Goal: Information Seeking & Learning: Learn about a topic

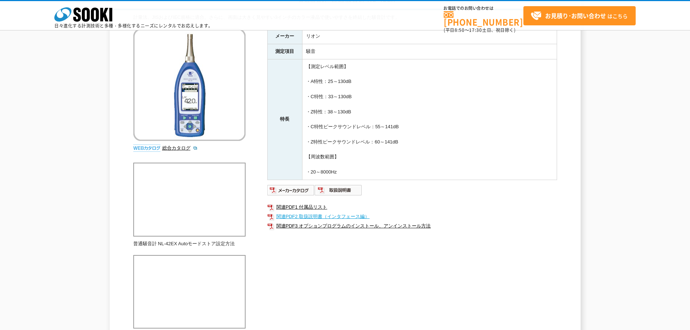
scroll to position [181, 0]
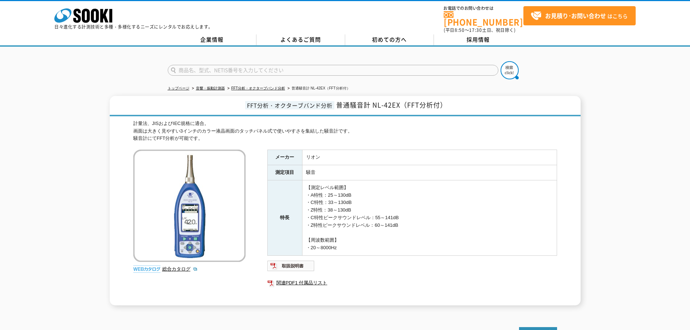
click at [349, 160] on td "リオン" at bounding box center [429, 157] width 255 height 15
click at [291, 263] on img at bounding box center [290, 266] width 47 height 12
click at [435, 137] on div "計量法、JISおよびIEC規格に適合。 画面は大きく見やすい3インチのカラー液晶画面のタッチパネル式で使いやすさを集結した騒音計です。 騒音計にてFFT分析が…" at bounding box center [345, 131] width 424 height 22
click at [237, 86] on link "FFT分析・オクターブバンド分析" at bounding box center [258, 88] width 54 height 4
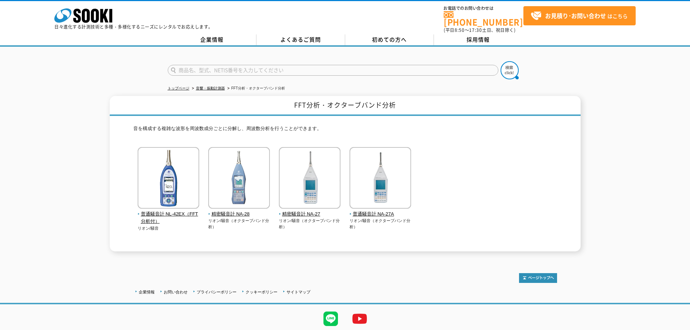
click at [429, 116] on div "音を構成する複雑な波形を周波数成分ごとに分解し、周波数分析を行うことができます。 普通騒音計 NL-42EX（FFT分析付） リオン/騒音" at bounding box center [345, 183] width 424 height 135
click at [171, 210] on span "普通騒音計 NL-42EX（FFT分析付）" at bounding box center [169, 217] width 62 height 15
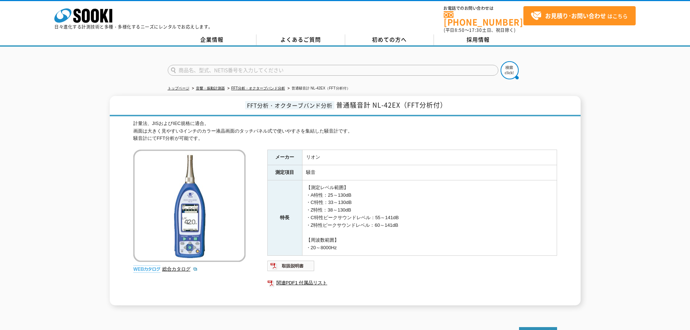
click at [365, 124] on div "計量法、JISおよびIEC規格に適合。 画面は大きく見やすい3インチのカラー液晶画面のタッチパネル式で使いやすさを集結した騒音計です。 騒音計にてFFT分析が…" at bounding box center [345, 131] width 424 height 22
drag, startPoint x: 370, startPoint y: 100, endPoint x: 447, endPoint y: 100, distance: 76.8
click at [447, 100] on span "普通騒音計 NL-42EX（FFT分析付）" at bounding box center [391, 105] width 111 height 10
click at [380, 126] on div "計量法、JISおよびIEC規格に適合。 画面は大きく見やすい3インチのカラー液晶画面のタッチパネル式で使いやすさを集結した騒音計です。 騒音計にてFFT分析が…" at bounding box center [345, 131] width 424 height 22
click at [340, 166] on td "騒音" at bounding box center [429, 172] width 255 height 15
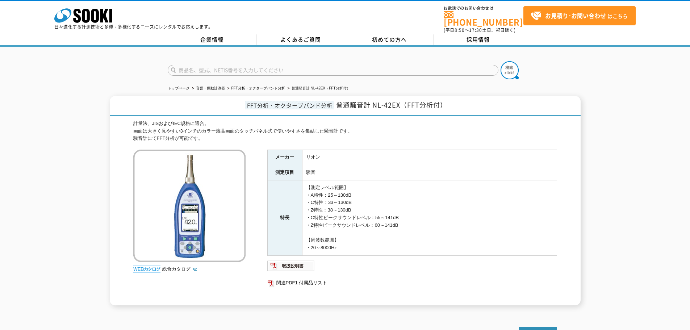
click at [347, 199] on td "【測定レベル範囲】 ・A特性：25～130dB ・C特性：33～130dB ・Z特性：38～130dB ・C特性ピークサウンドレベル：55～141dB ・Z特…" at bounding box center [429, 217] width 255 height 75
click at [393, 168] on td "騒音" at bounding box center [429, 172] width 255 height 15
click at [375, 188] on td "【測定レベル範囲】 ・A特性：25～130dB ・C特性：33～130dB ・Z特性：38～130dB ・C特性ピークサウンドレベル：55～141dB ・Z特…" at bounding box center [429, 217] width 255 height 75
click at [386, 196] on td "【測定レベル範囲】 ・A特性：25～130dB ・C特性：33～130dB ・Z特性：38～130dB ・C特性ピークサウンドレベル：55～141dB ・Z特…" at bounding box center [429, 217] width 255 height 75
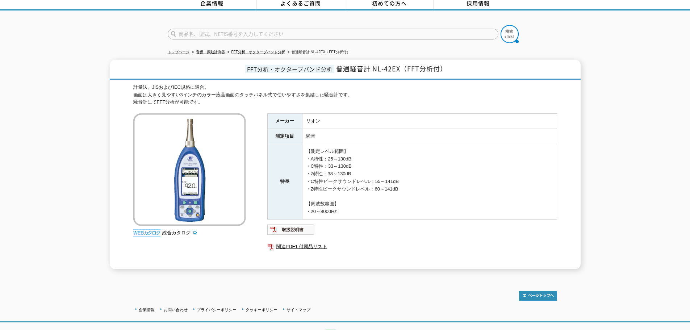
click at [423, 144] on td "【測定レベル範囲】 ・A特性：25～130dB ・C特性：33～130dB ・Z特性：38～130dB ・C特性ピークサウンドレベル：55～141dB ・Z特…" at bounding box center [429, 181] width 255 height 75
click at [363, 133] on td "騒音" at bounding box center [429, 136] width 255 height 15
drag, startPoint x: 341, startPoint y: 131, endPoint x: 311, endPoint y: 116, distance: 33.7
click at [311, 116] on tbody "メーカー リオン 測定項目 騒音 特長 【測定レベル範囲】 ・A特性：25～130dB ・C特性：33～130dB ・Z特性：38～130dB ・C特性ピーク…" at bounding box center [411, 167] width 289 height 106
click at [359, 173] on td "【測定レベル範囲】 ・A特性：25～130dB ・C特性：33～130dB ・Z特性：38～130dB ・C特性ピークサウンドレベル：55～141dB ・Z特…" at bounding box center [429, 181] width 255 height 75
